Goal: Information Seeking & Learning: Find contact information

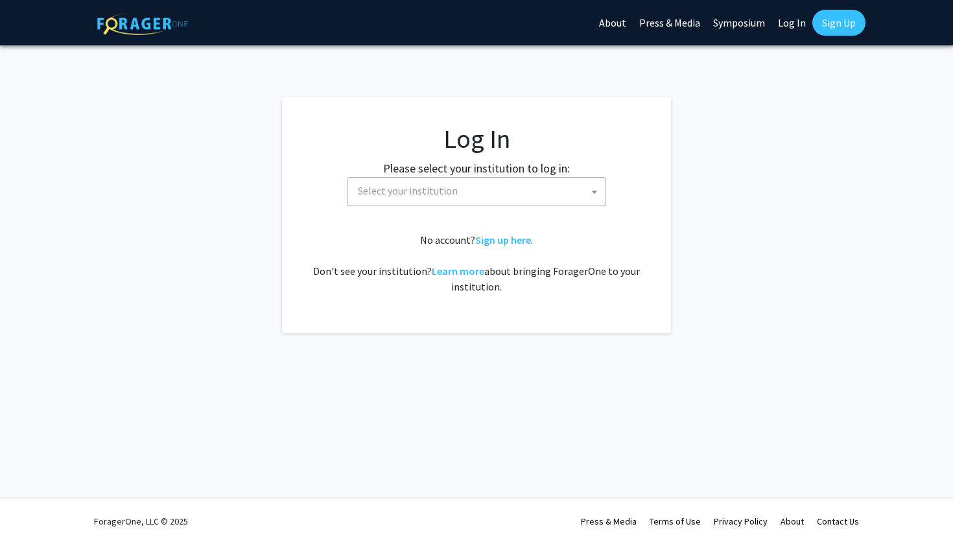
select select
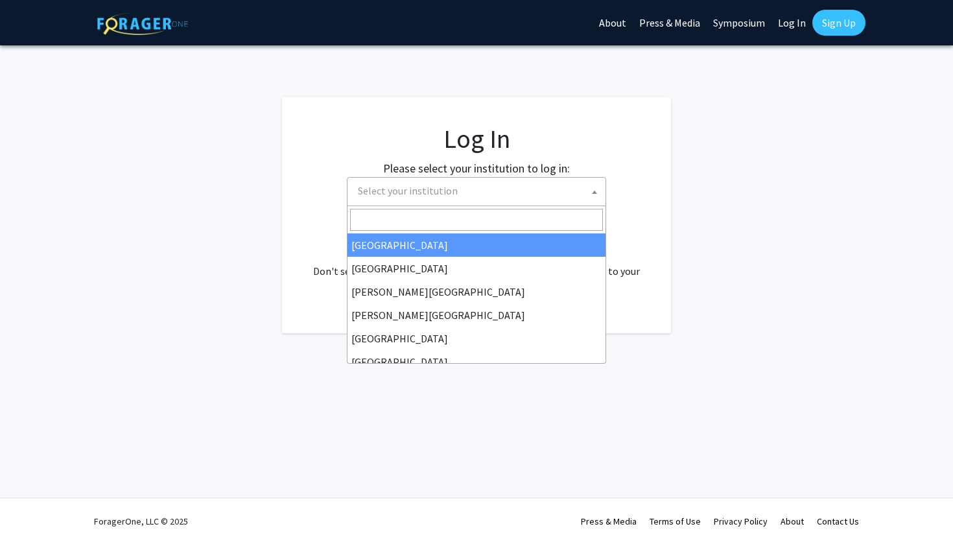
click at [492, 200] on span "Select your institution" at bounding box center [479, 191] width 253 height 27
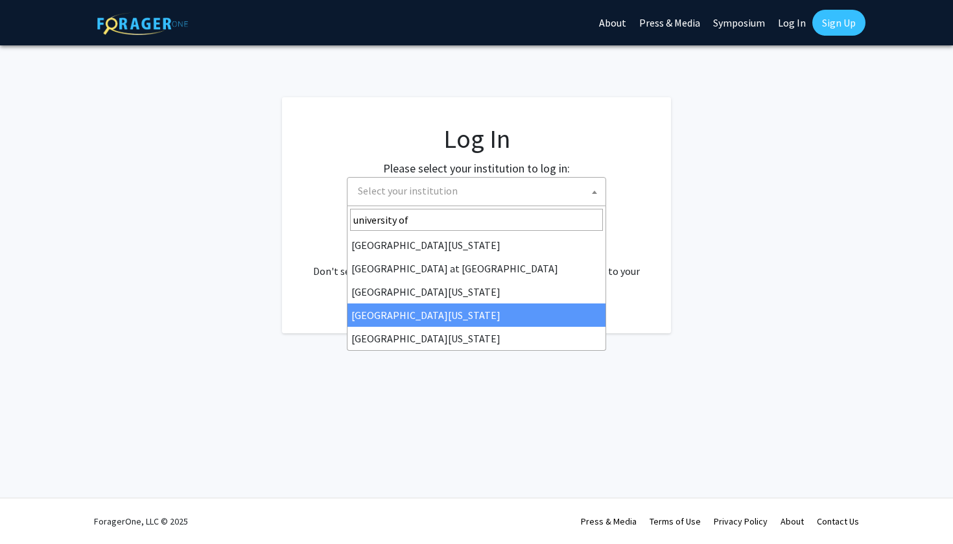
type input "university of"
select select "31"
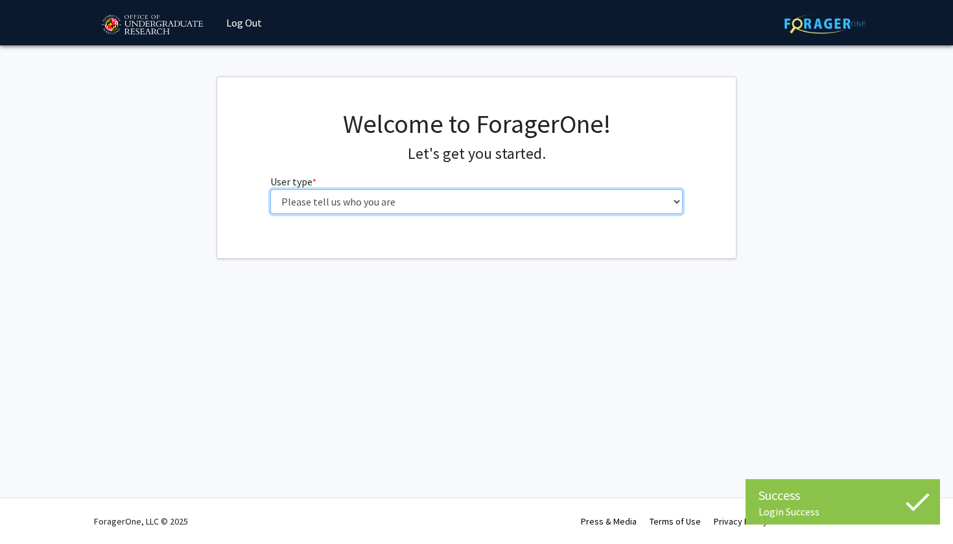
select select "1: undergrad"
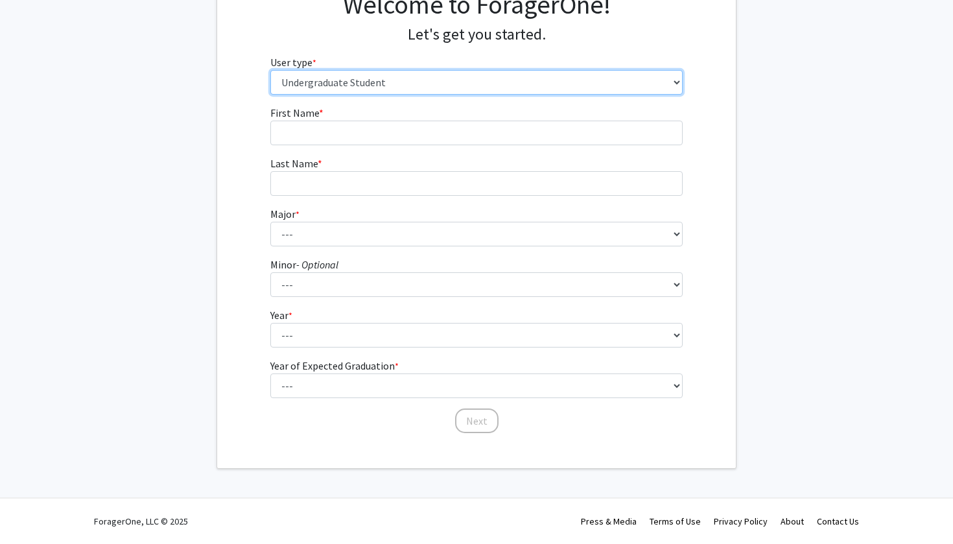
scroll to position [119, 0]
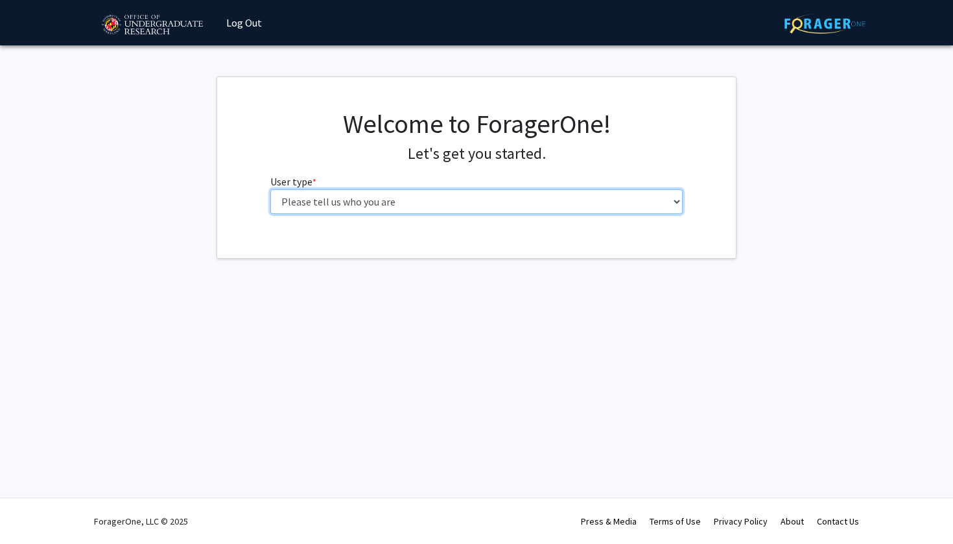
select select "1: undergrad"
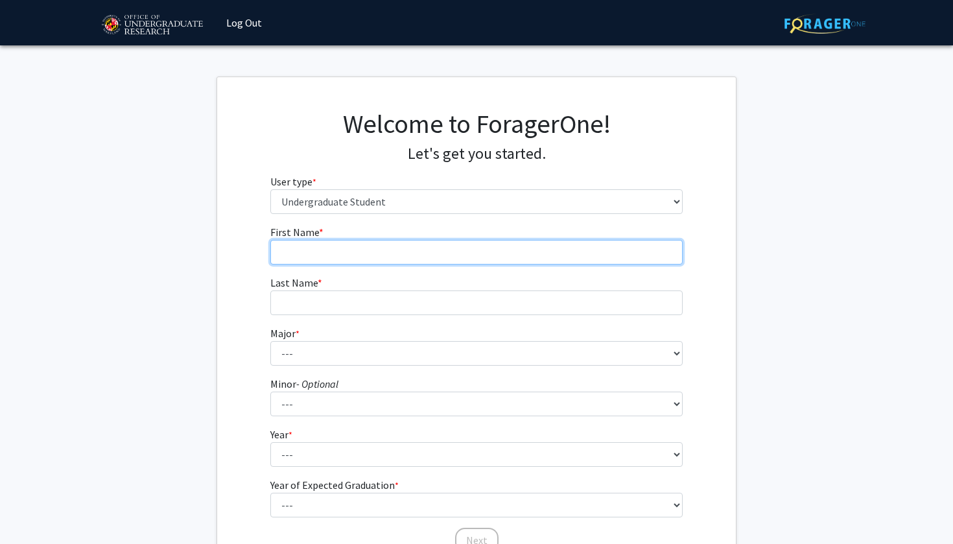
click at [379, 241] on input "First Name * required" at bounding box center [476, 252] width 413 height 25
type input "Prithvi"
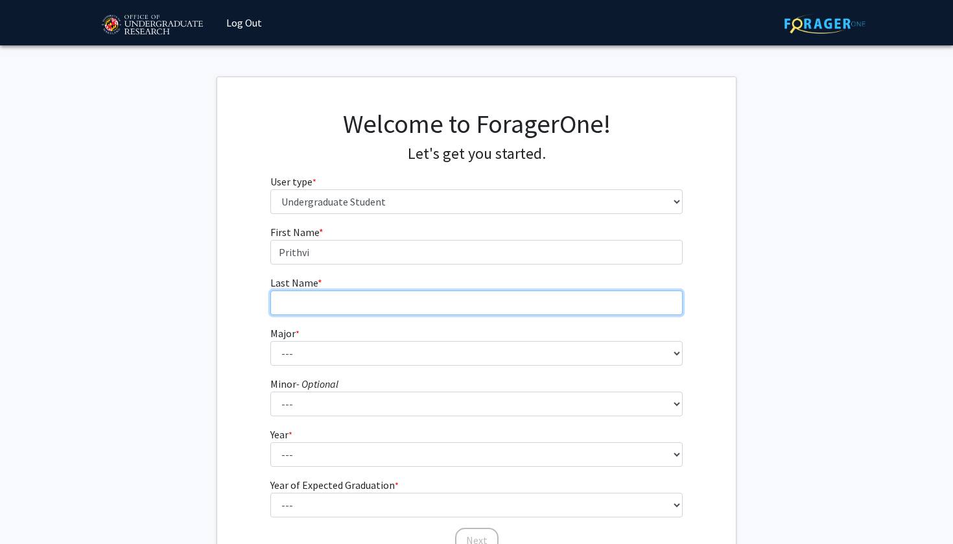
click at [382, 312] on input "Last Name * required" at bounding box center [476, 302] width 413 height 25
type input "Krish"
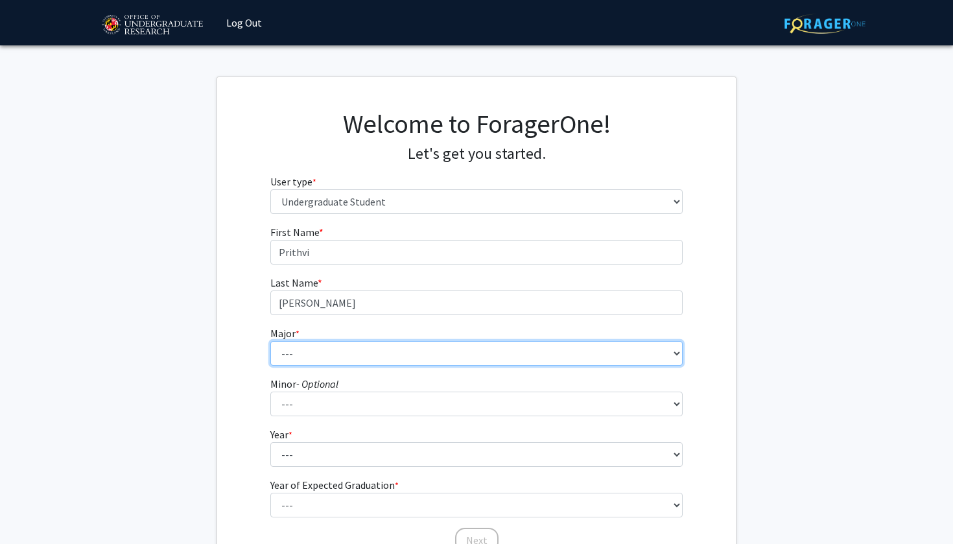
select select "17: 2318"
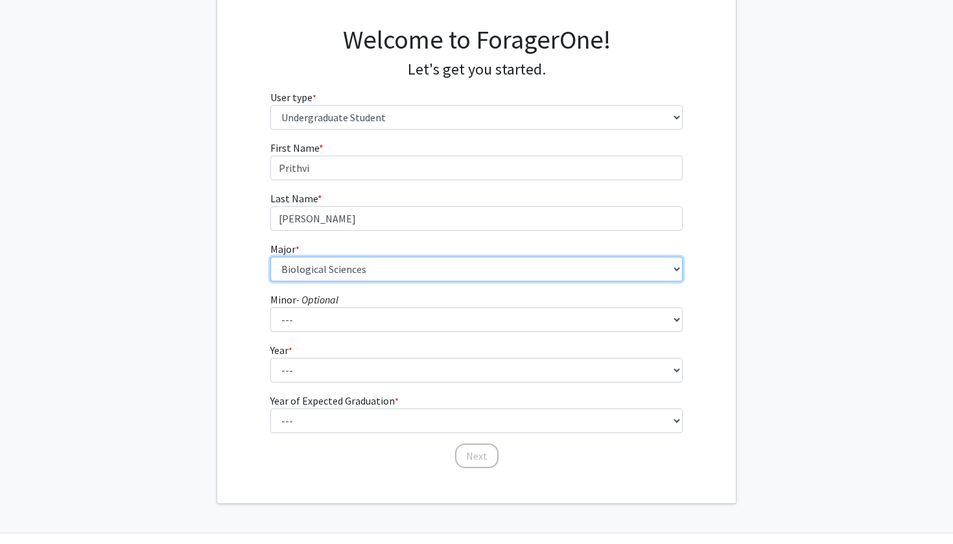
scroll to position [92, 0]
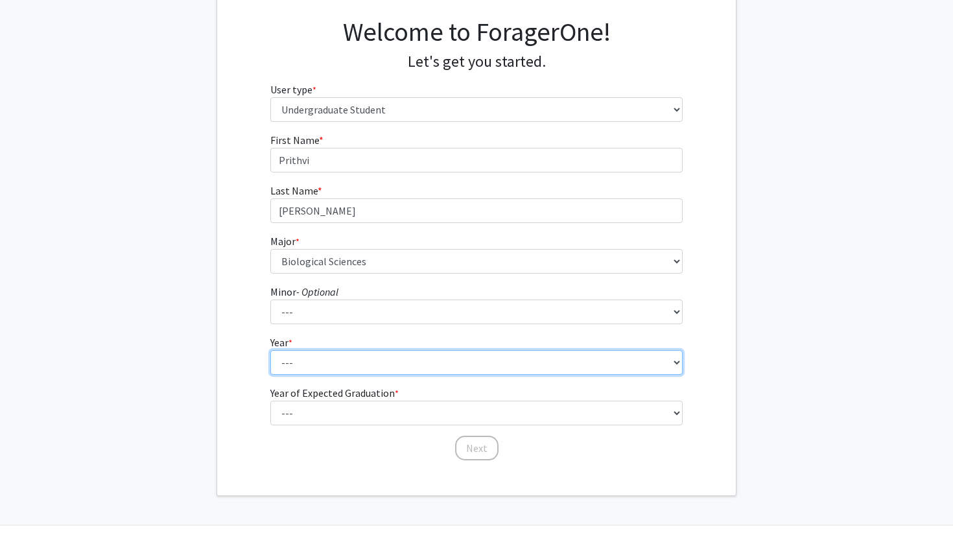
select select "1: first-year"
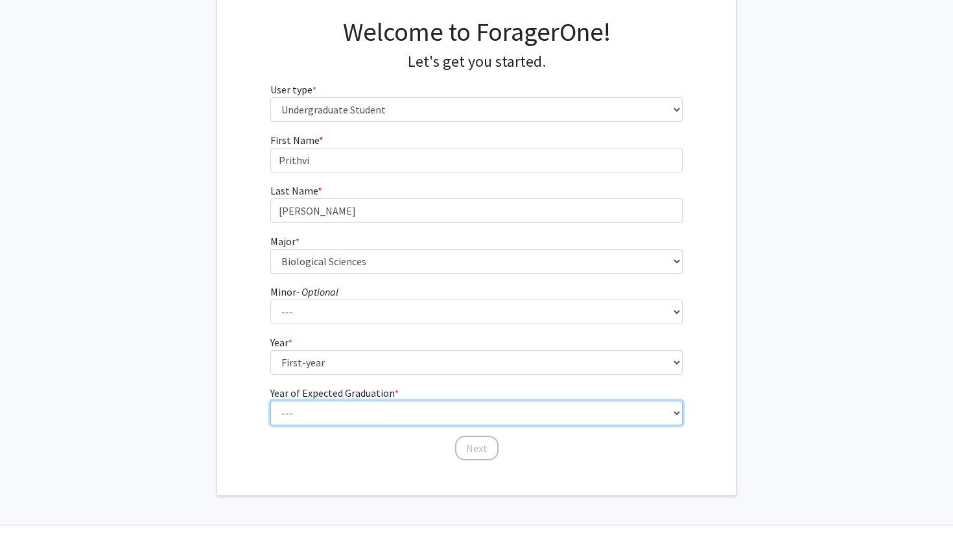
select select "5: 2029"
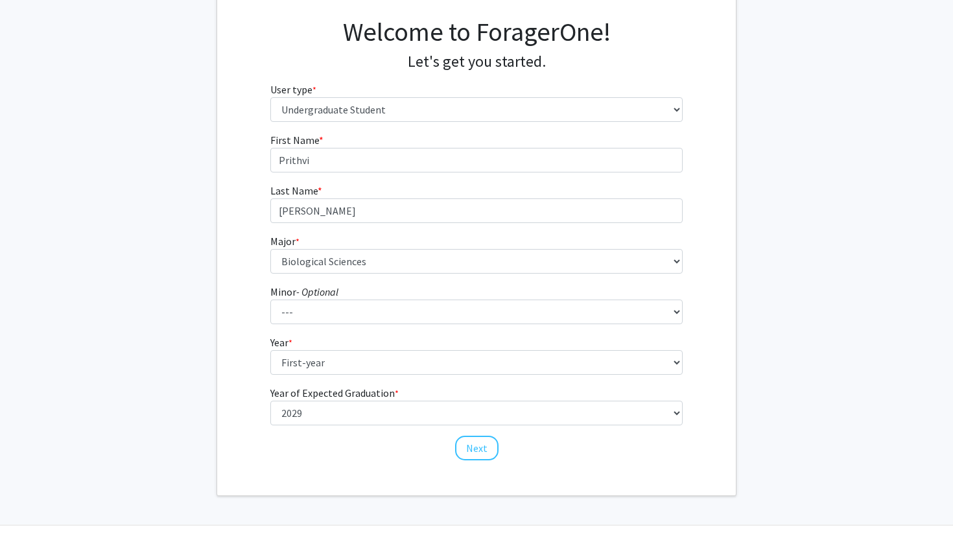
click at [293, 454] on div "First Name * required Prithvi Last Name * required Krish Major * required --- A…" at bounding box center [477, 296] width 432 height 329
click at [477, 438] on button "Next" at bounding box center [476, 448] width 43 height 25
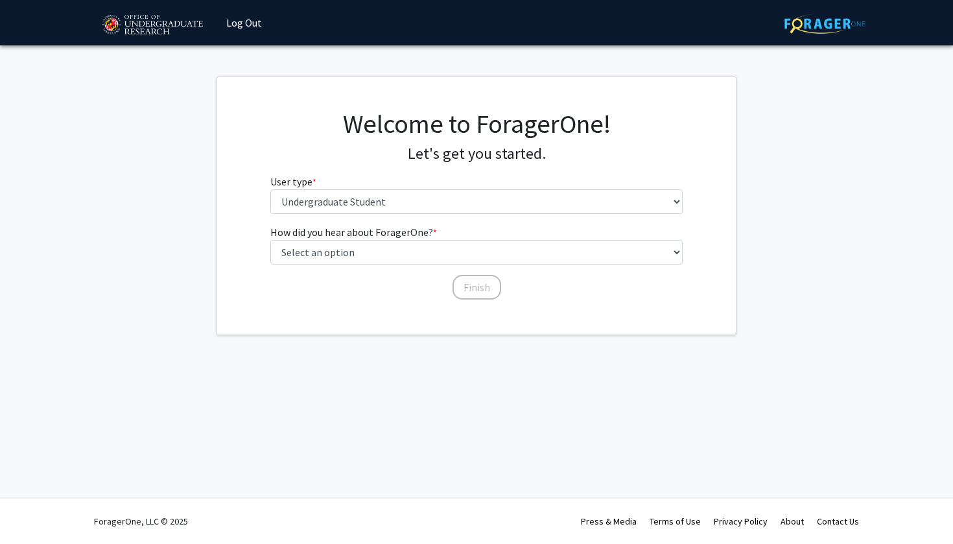
scroll to position [0, 0]
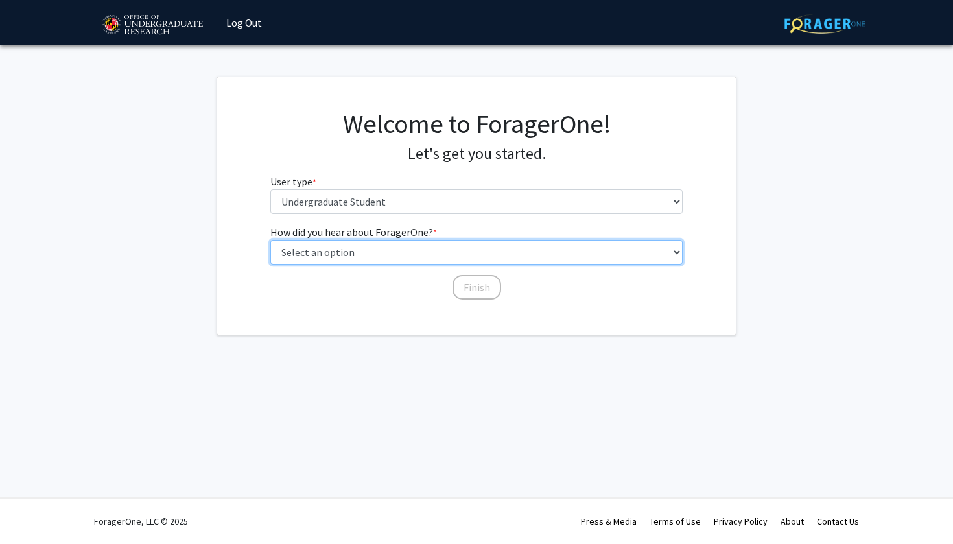
select select "3: university_website"
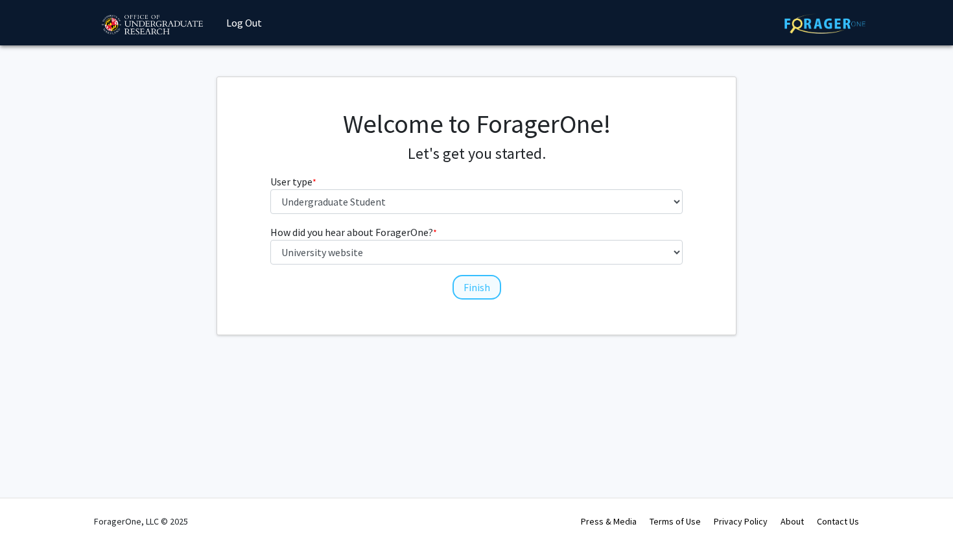
click at [476, 290] on button "Finish" at bounding box center [476, 287] width 49 height 25
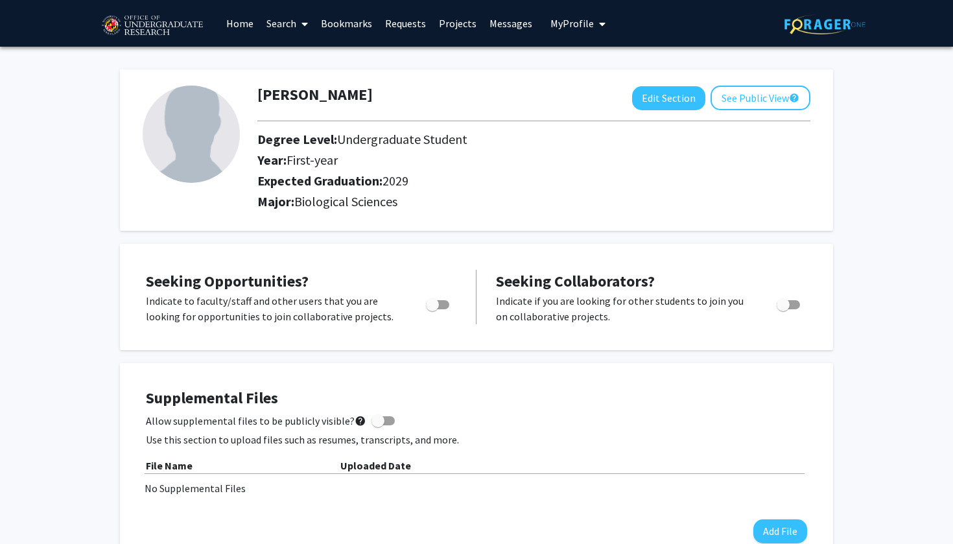
click at [270, 23] on link "Search" at bounding box center [287, 23] width 54 height 45
click at [298, 52] on span "Faculty/Staff" at bounding box center [307, 60] width 95 height 26
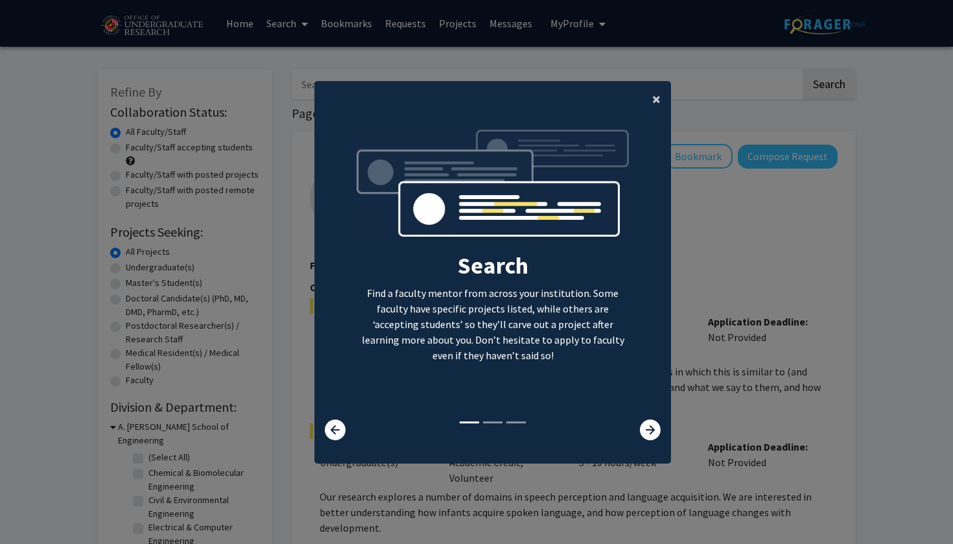
click at [655, 95] on span "×" at bounding box center [656, 99] width 8 height 20
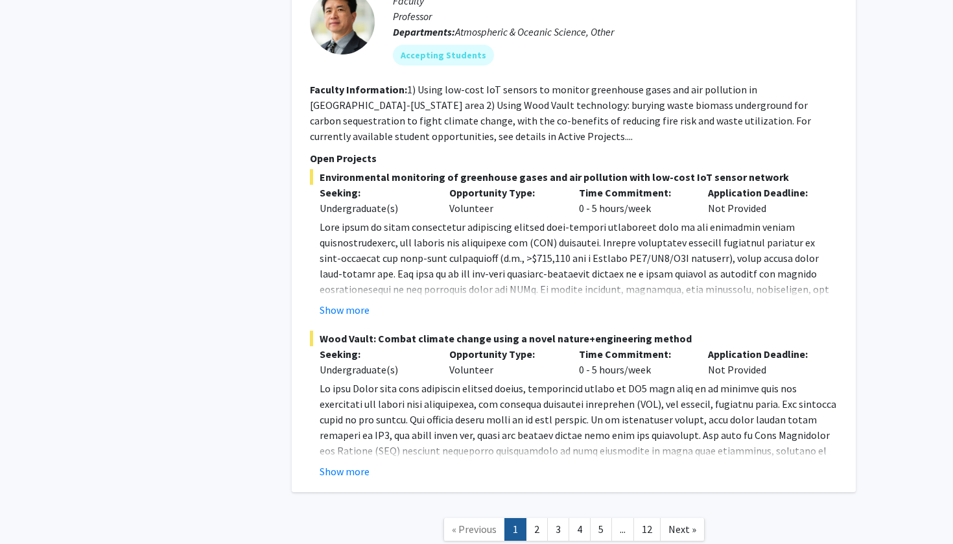
scroll to position [6120, 0]
click at [536, 519] on link "2" at bounding box center [537, 530] width 22 height 23
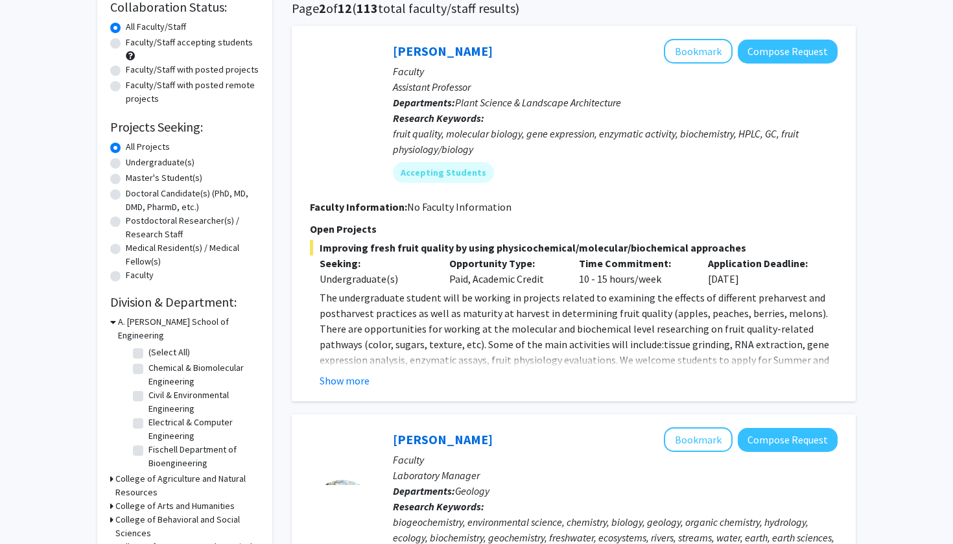
scroll to position [112, 0]
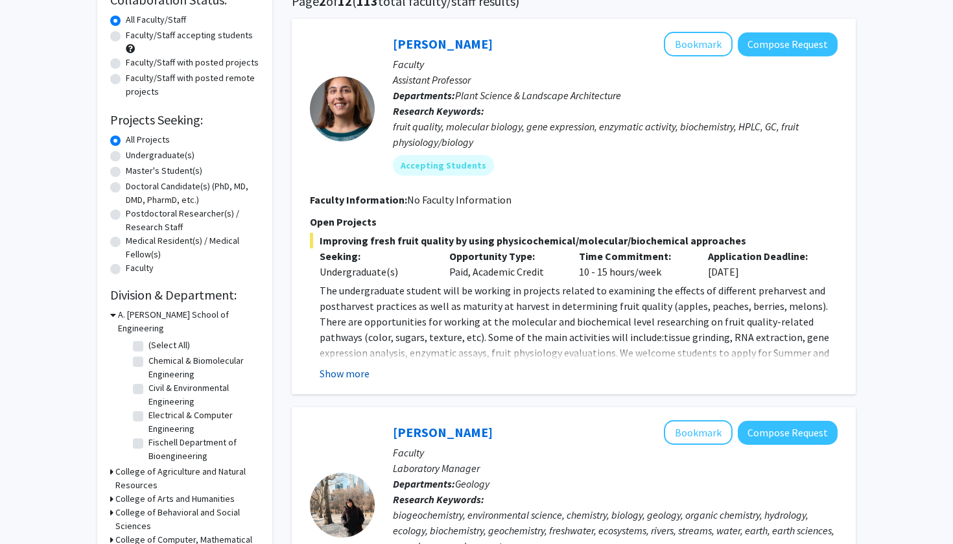
click at [349, 373] on button "Show more" at bounding box center [345, 374] width 50 height 16
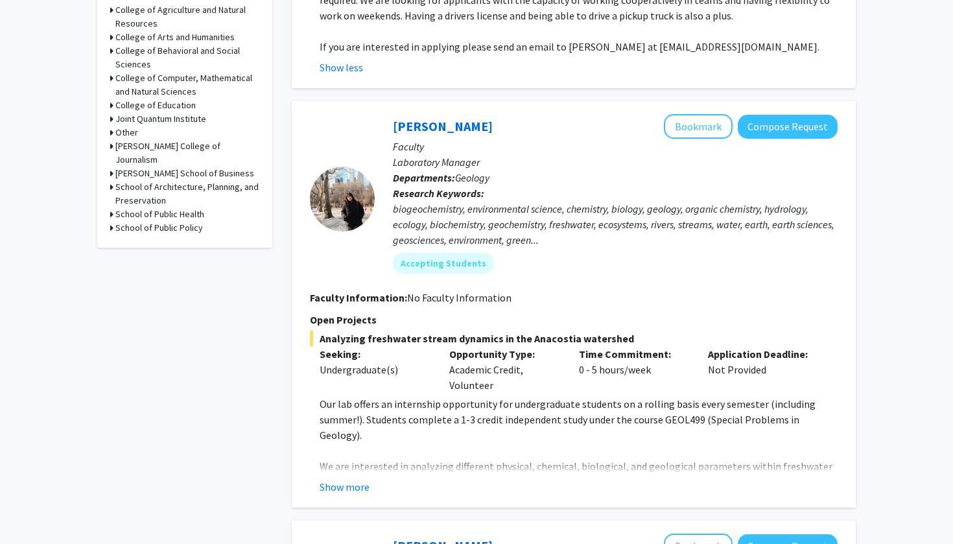
scroll to position [593, 0]
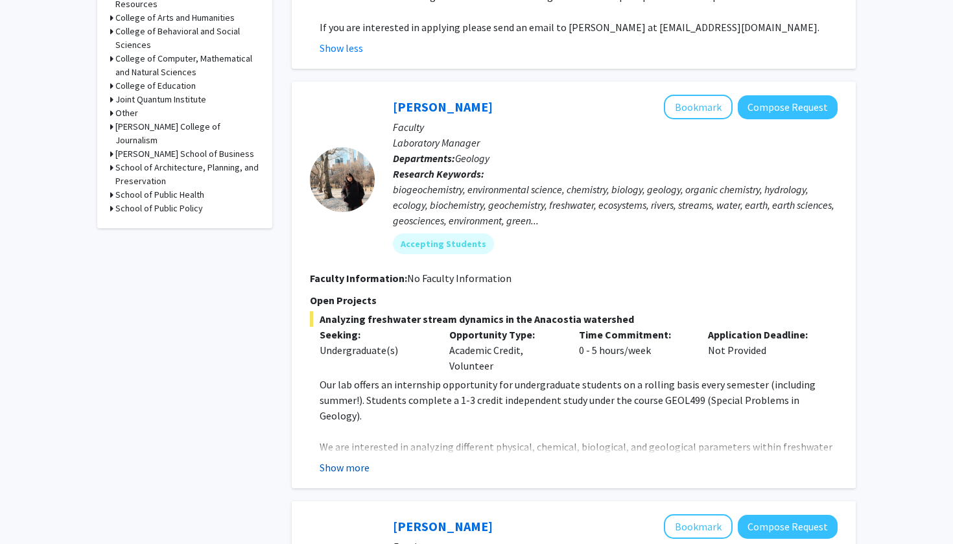
click at [358, 460] on button "Show more" at bounding box center [345, 468] width 50 height 16
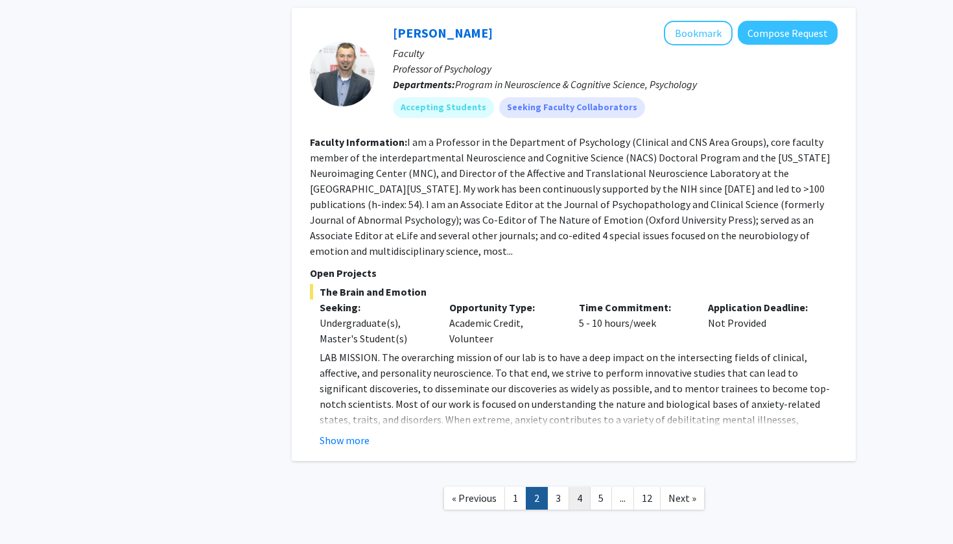
scroll to position [4622, 0]
click at [558, 488] on link "3" at bounding box center [558, 499] width 22 height 23
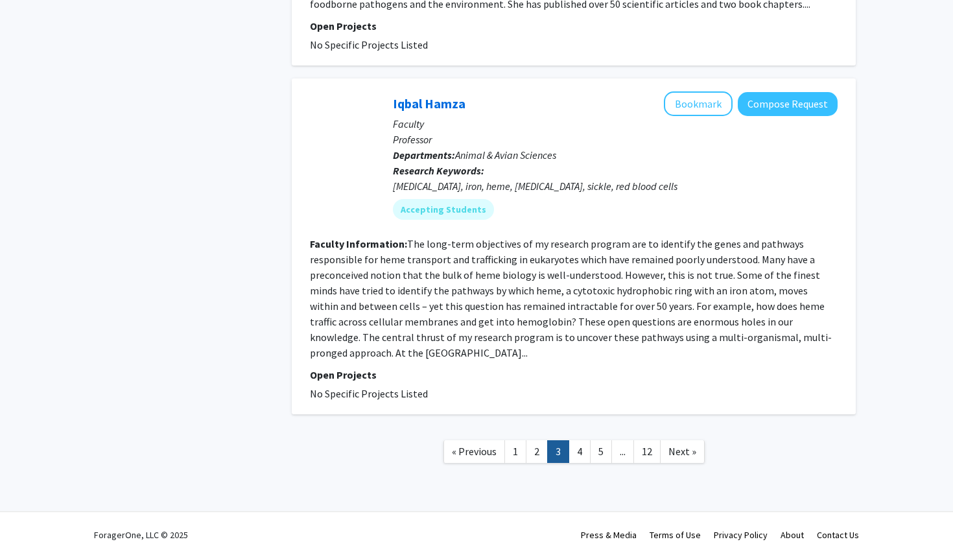
scroll to position [3188, 0]
click at [583, 445] on link "4" at bounding box center [580, 452] width 22 height 23
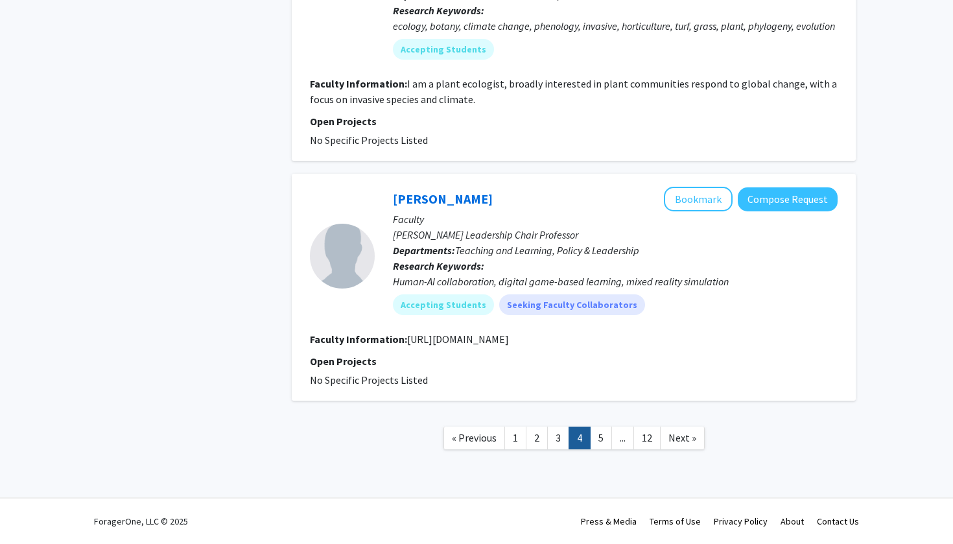
scroll to position [2807, 0]
click at [601, 438] on link "5" at bounding box center [601, 438] width 22 height 23
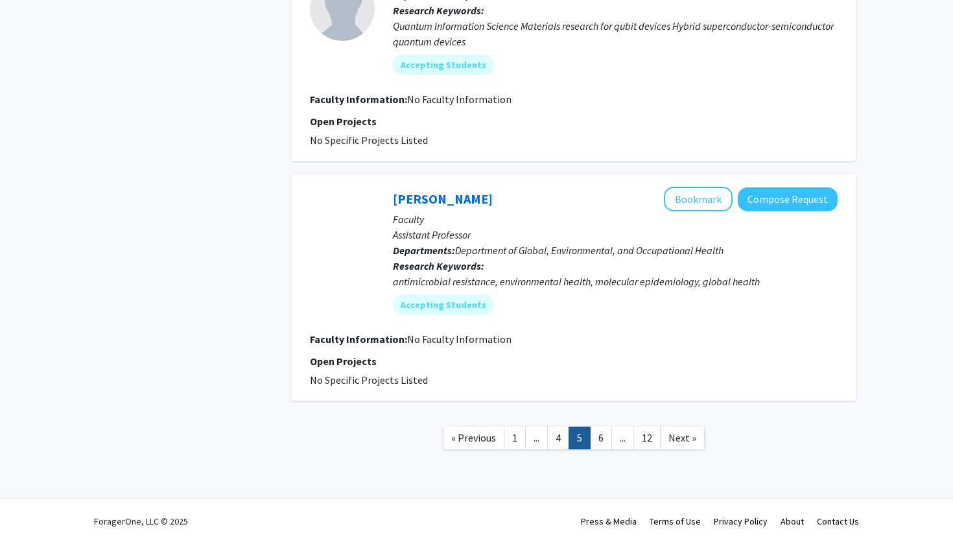
scroll to position [2169, 0]
click at [685, 438] on span "Next »" at bounding box center [682, 437] width 28 height 13
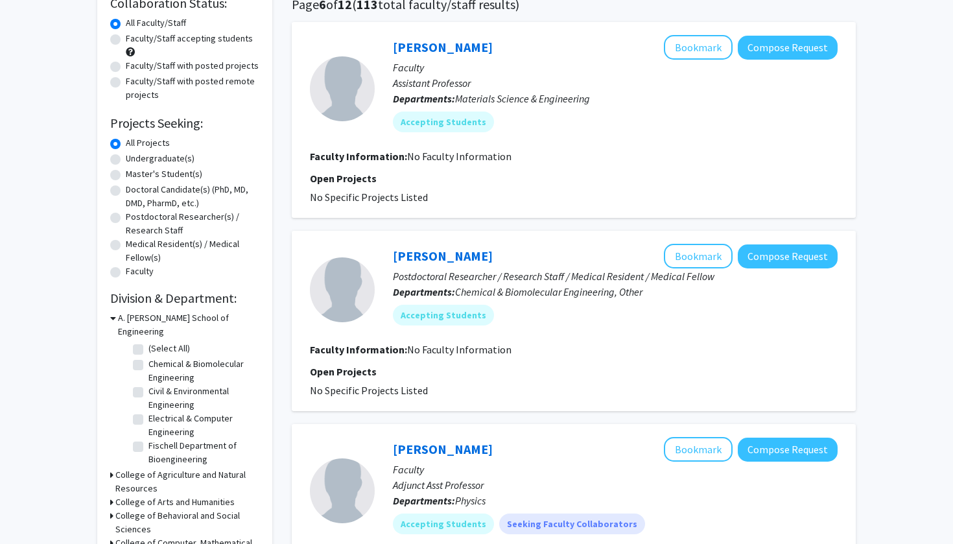
scroll to position [114, 0]
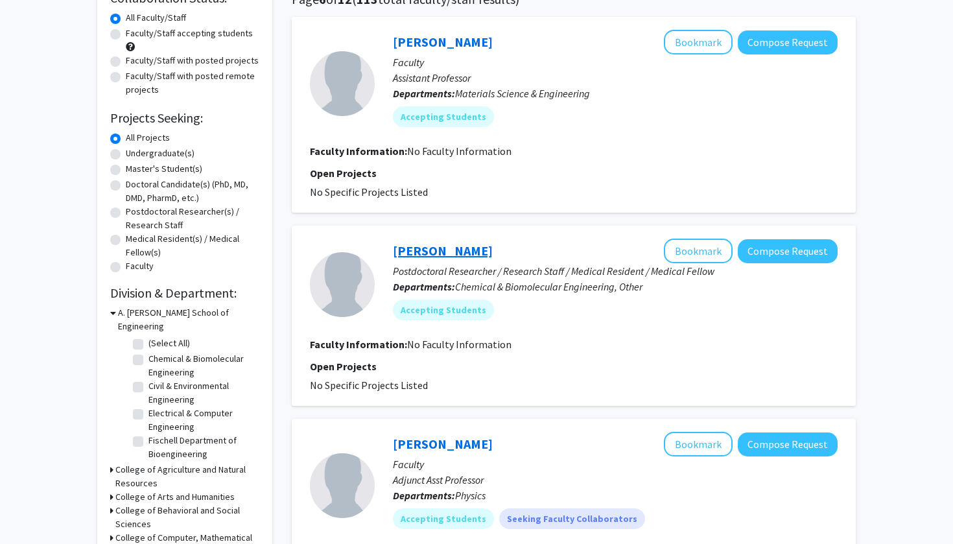
click at [452, 255] on link "Sindhuja Vaddeboina" at bounding box center [443, 250] width 100 height 16
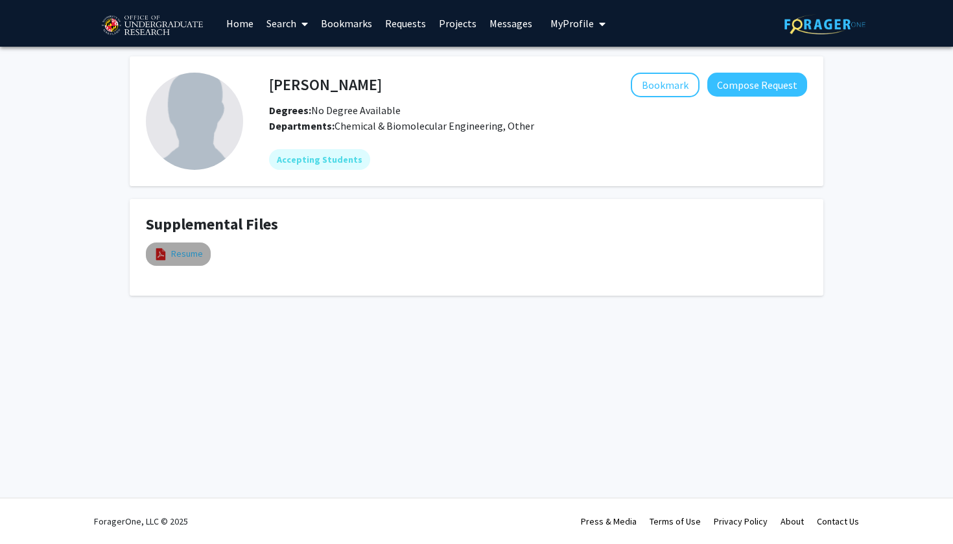
click at [178, 256] on link "Resume" at bounding box center [187, 254] width 32 height 14
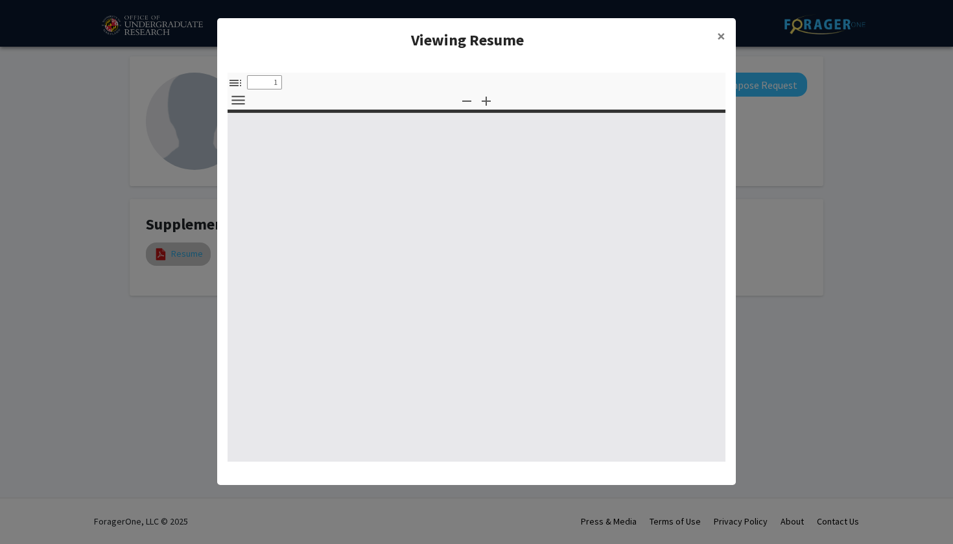
select select "custom"
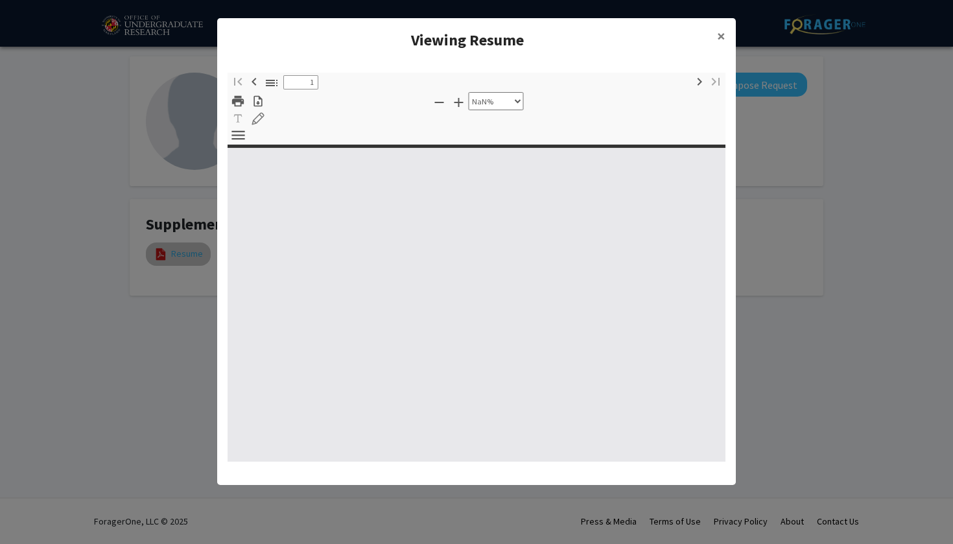
type input "0"
select select "custom"
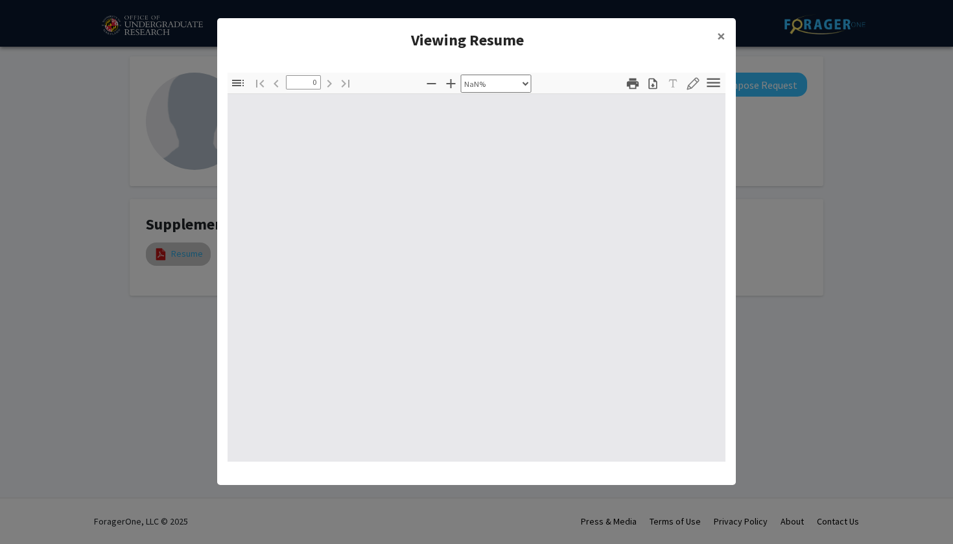
type input "1"
select select "auto"
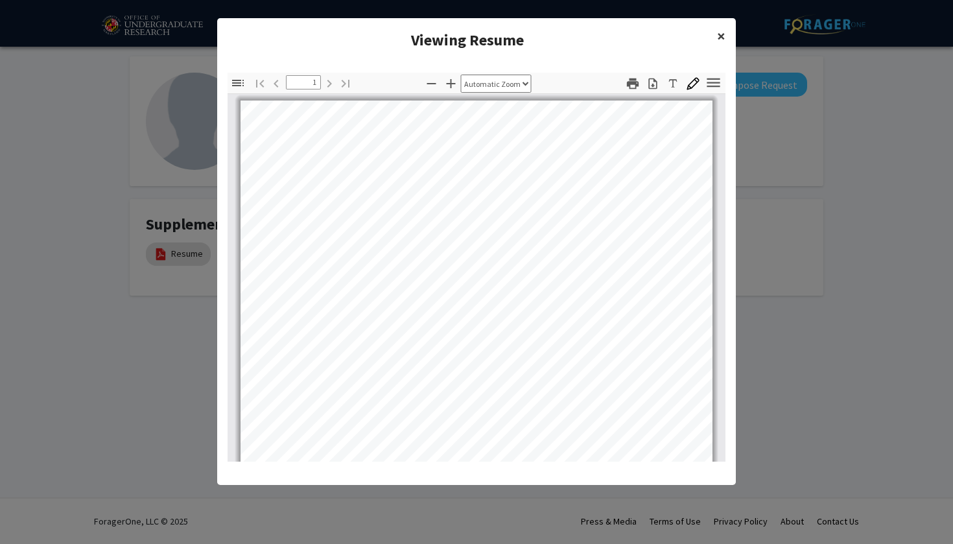
click at [722, 38] on span "×" at bounding box center [721, 36] width 8 height 20
